Goal: Task Accomplishment & Management: Complete application form

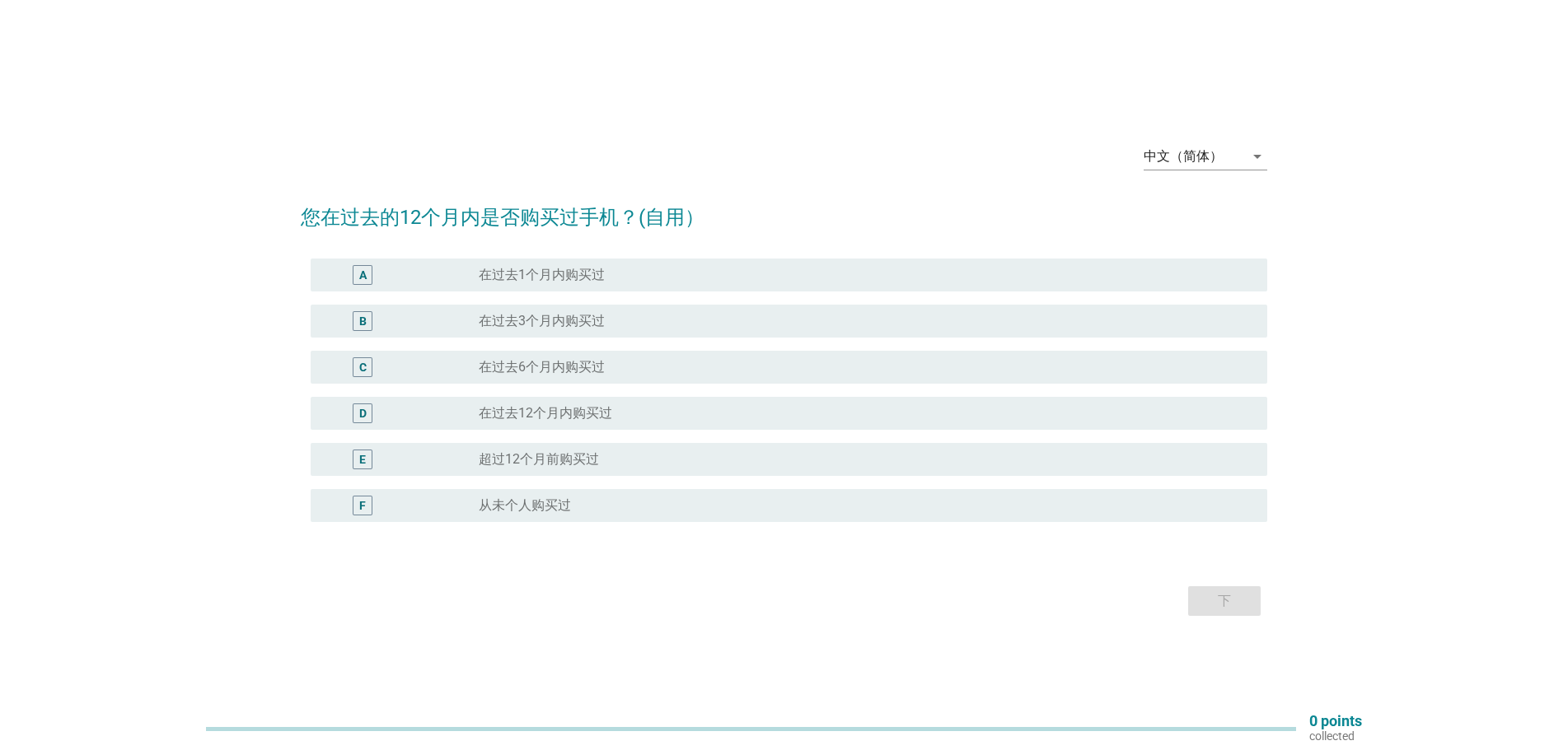
click at [566, 323] on label "在过去3个月内购买过" at bounding box center [541, 321] width 126 height 16
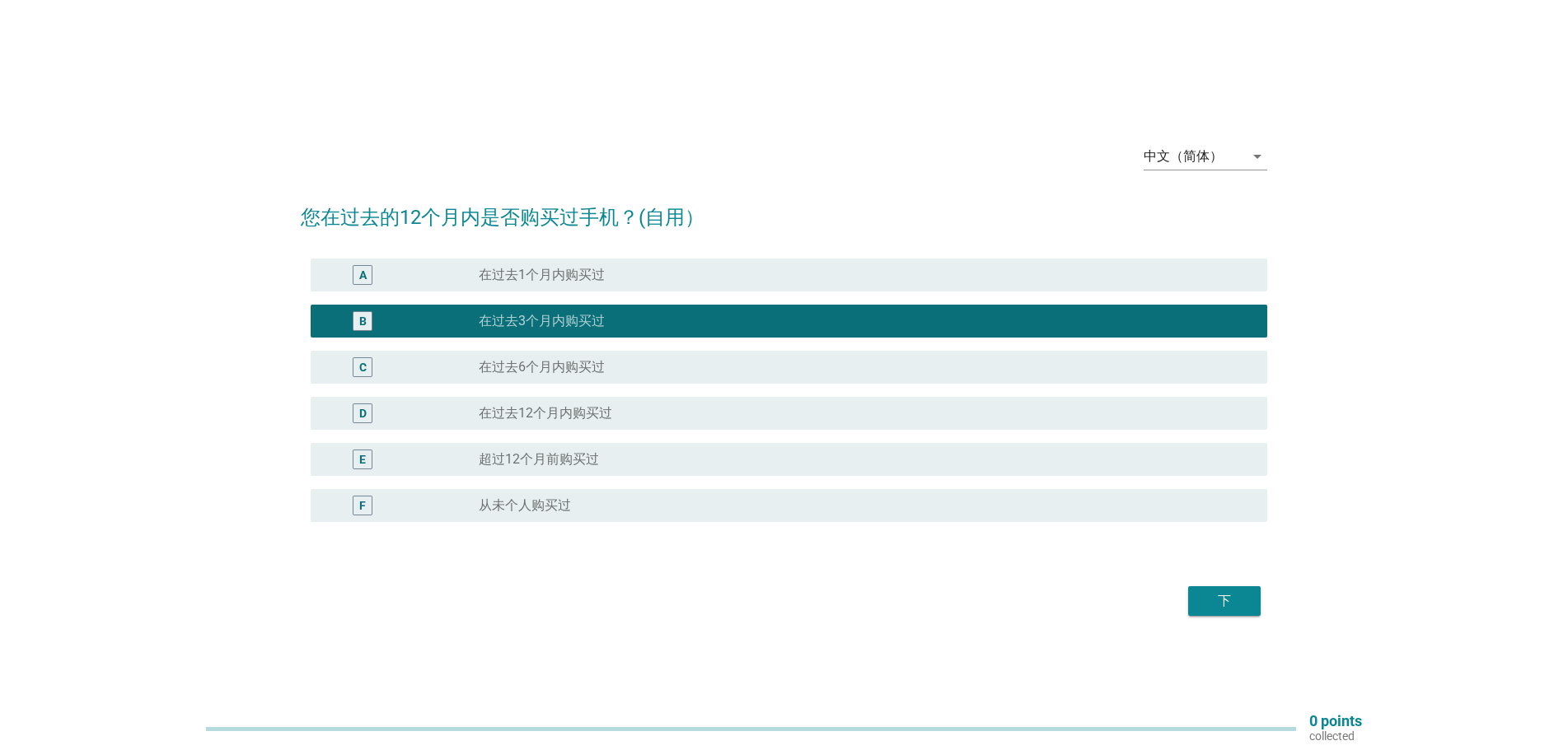
click at [1237, 602] on div "下" at bounding box center [1223, 601] width 46 height 20
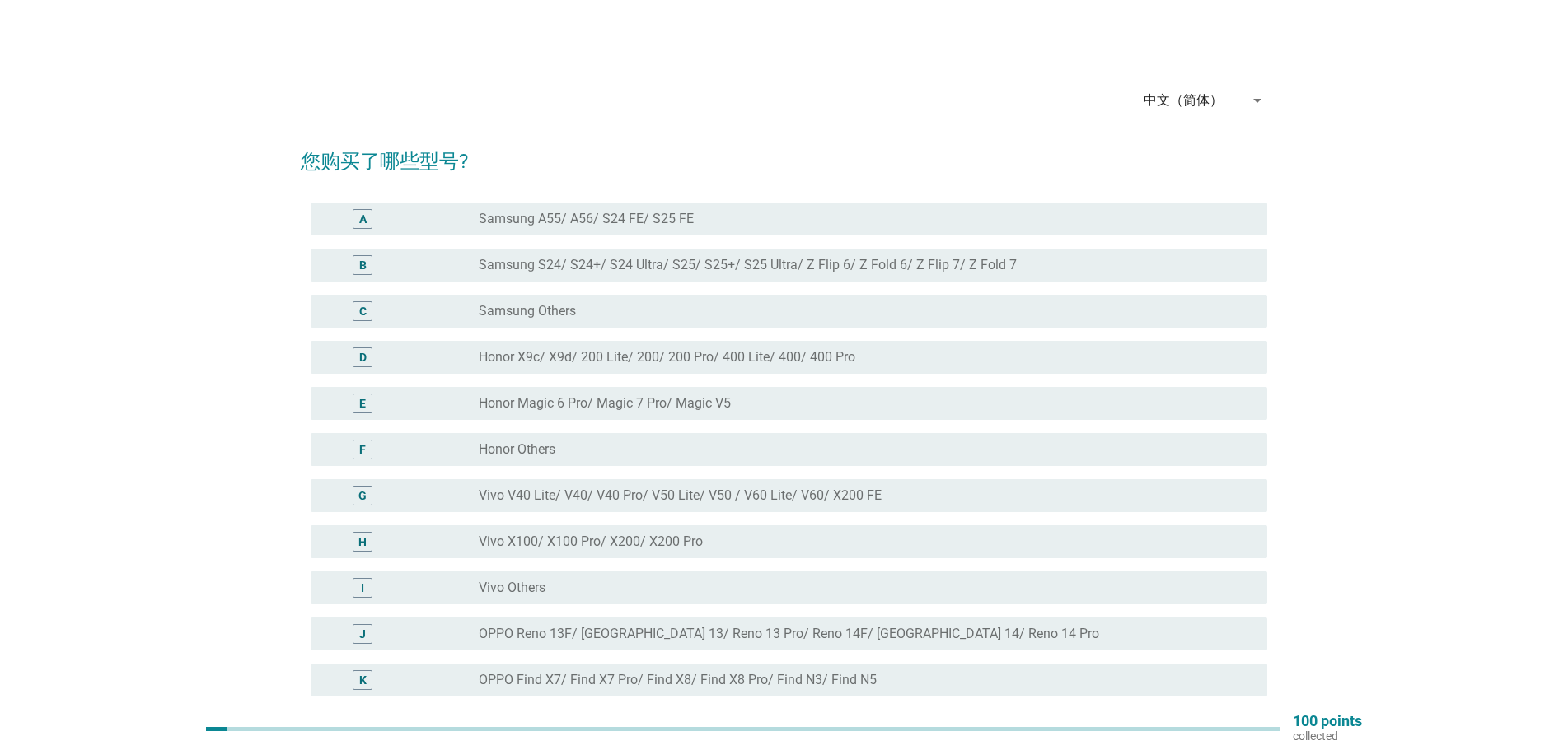
scroll to position [82, 0]
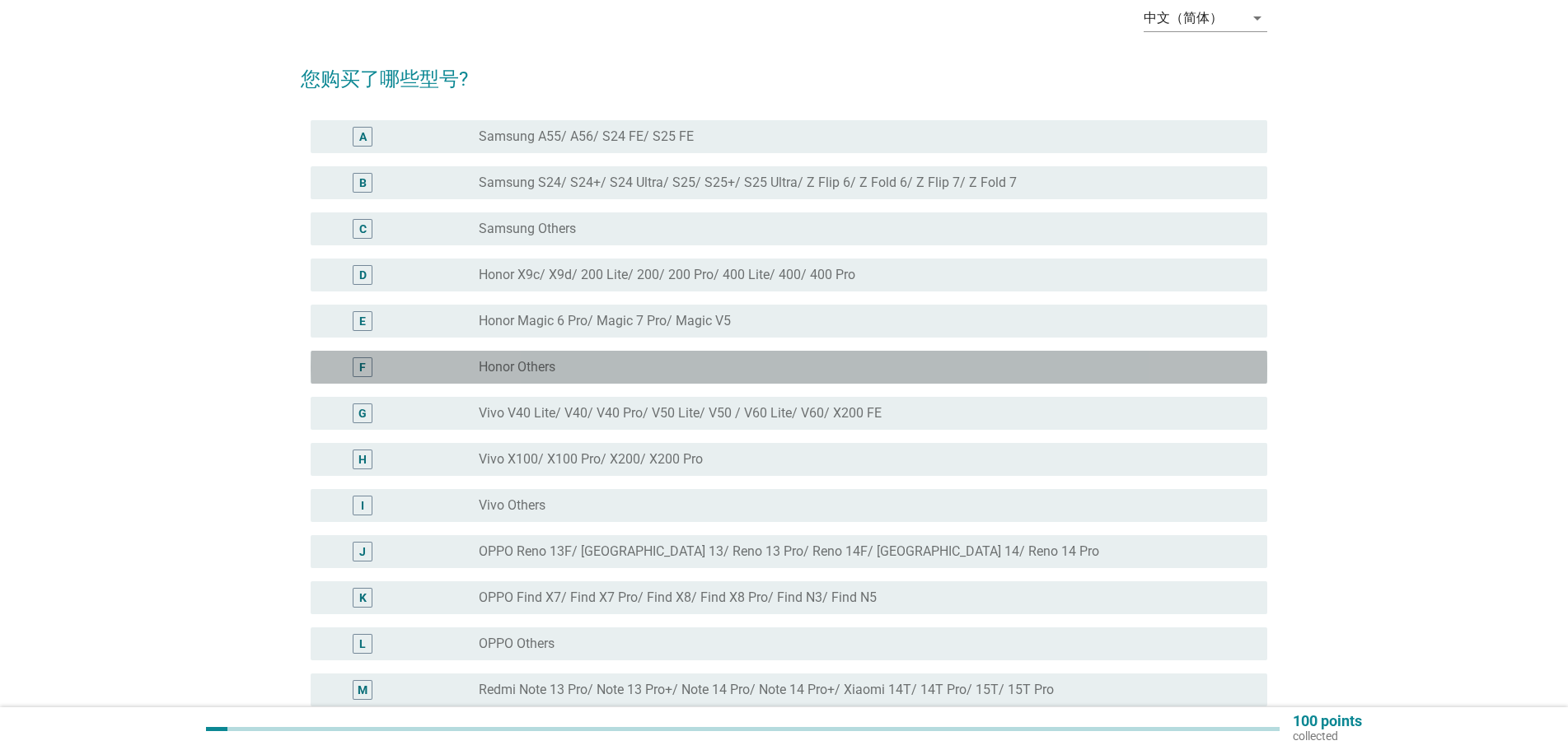
click at [694, 355] on div "F radio_button_unchecked Honor Others" at bounding box center [789, 368] width 957 height 33
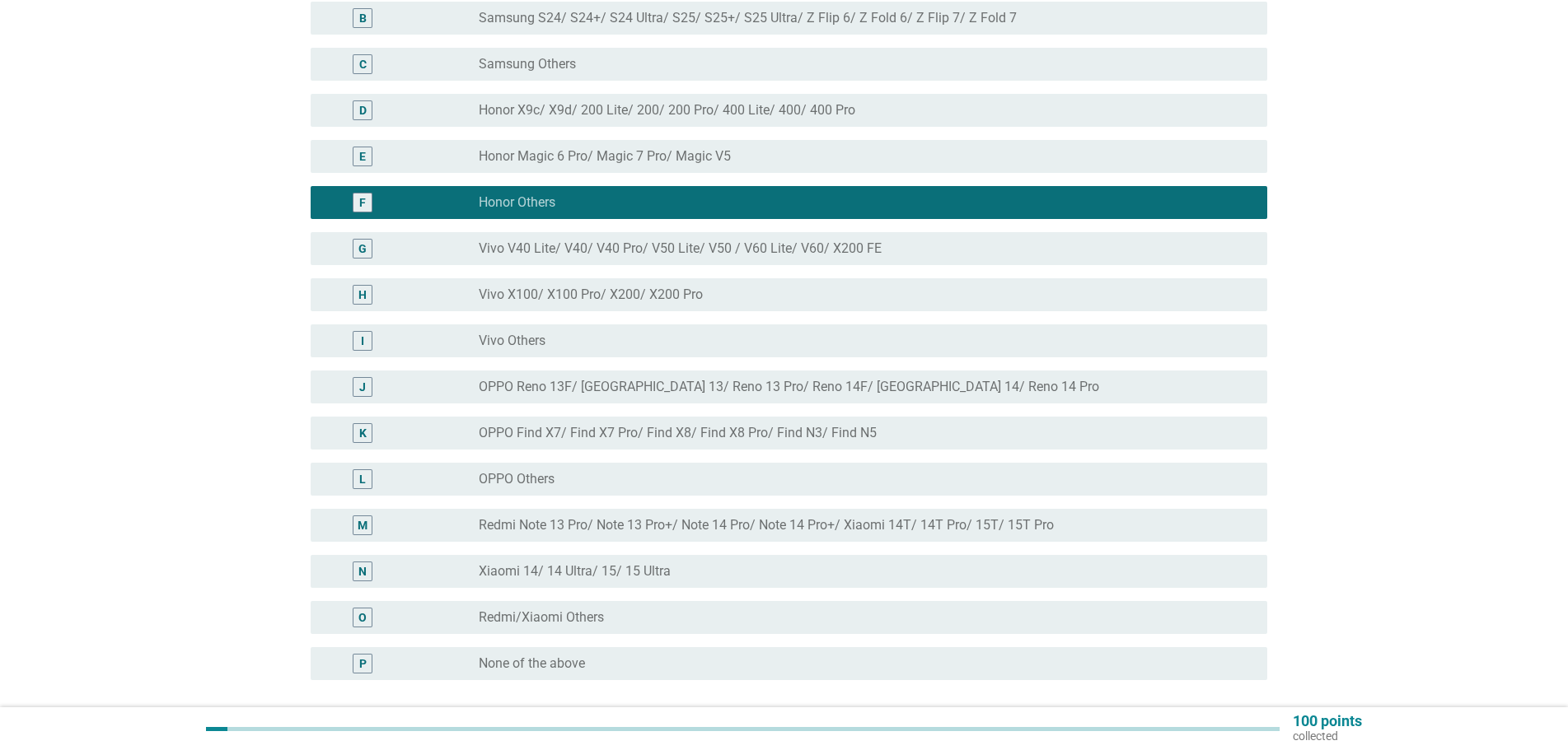
scroll to position [330, 0]
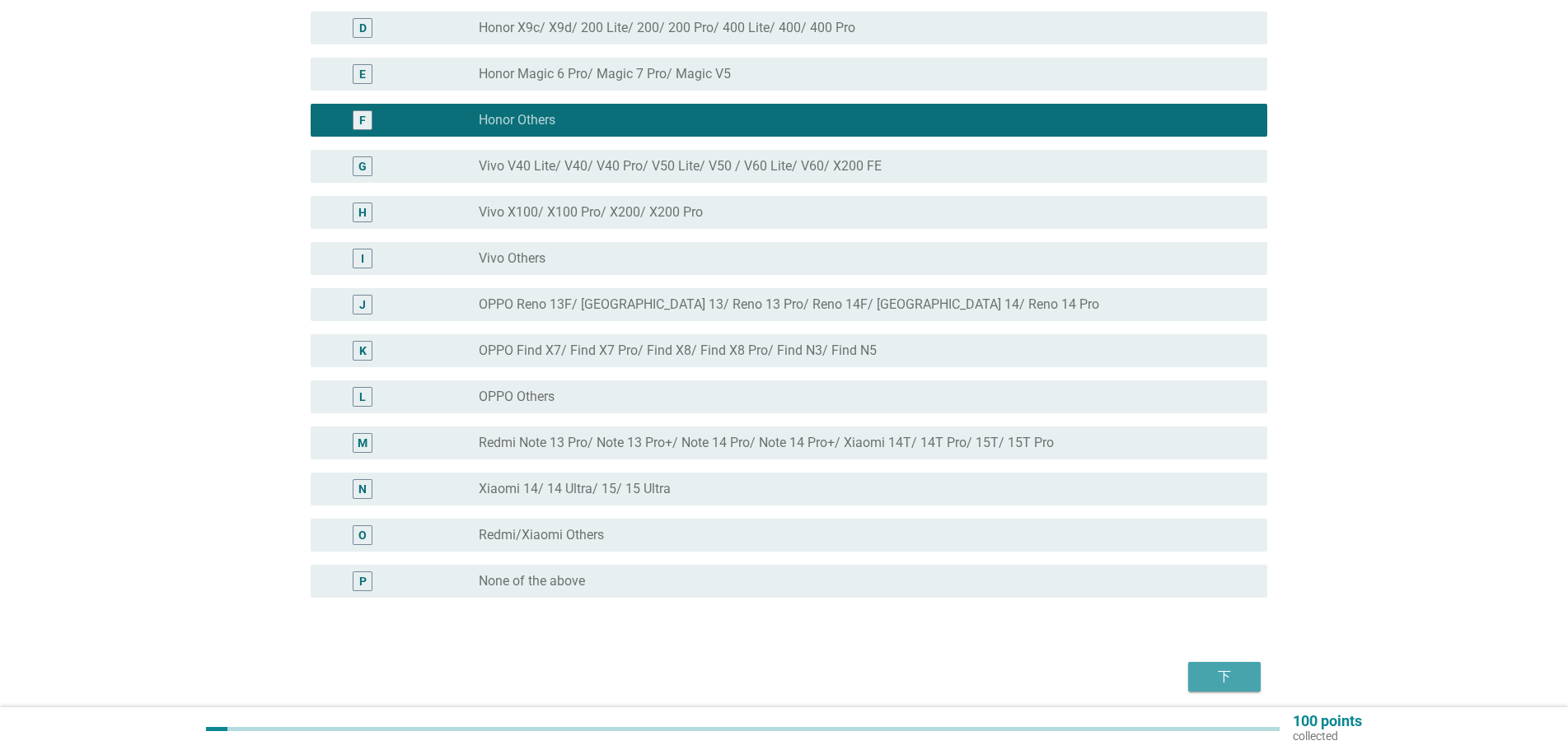
click at [1198, 671] on button "下" at bounding box center [1224, 677] width 73 height 29
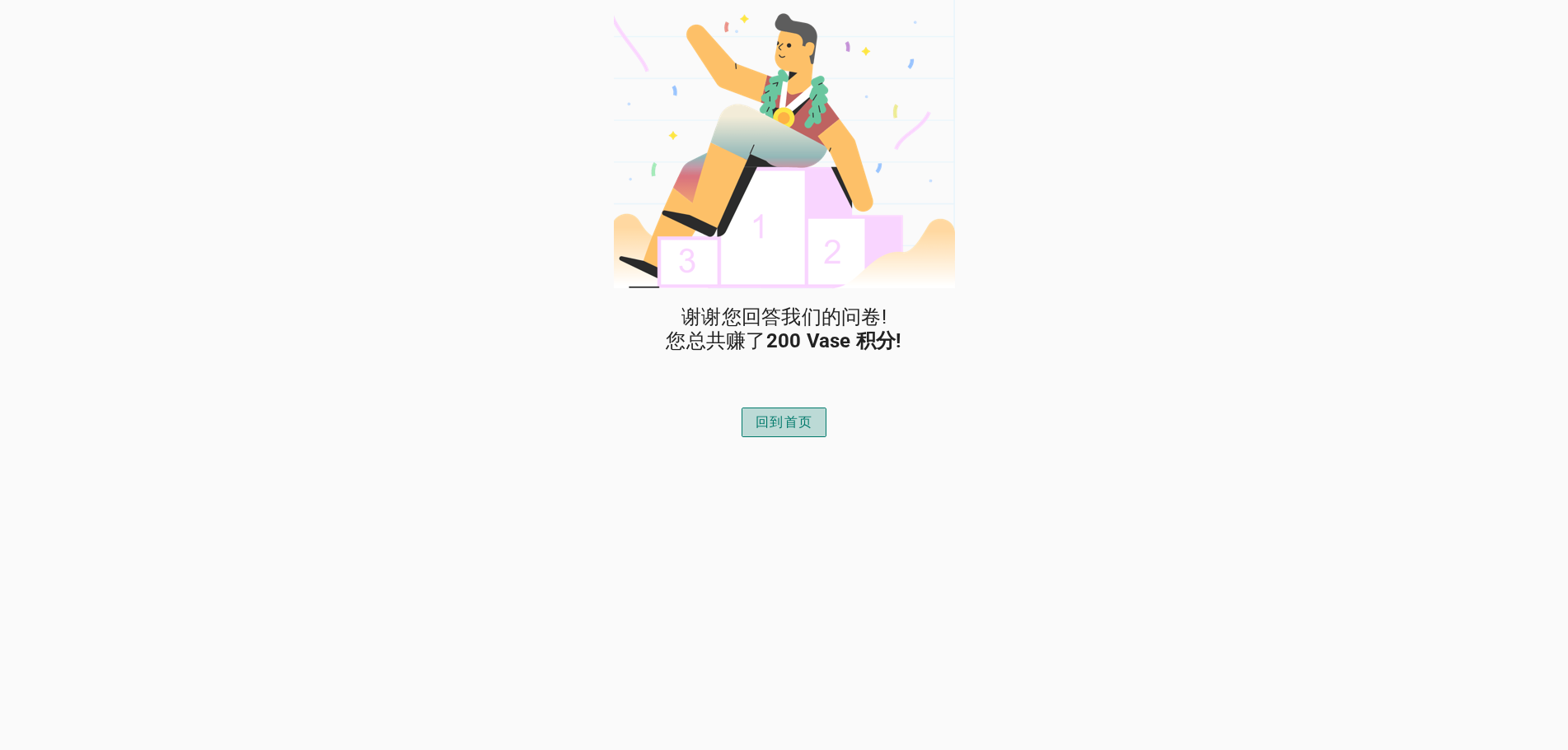
click at [792, 418] on div "回到首页" at bounding box center [784, 422] width 57 height 20
